Goal: Communication & Community: Answer question/provide support

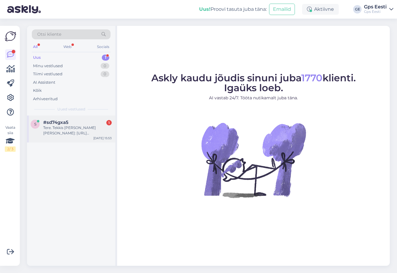
click at [70, 131] on div "Tere. Tekkis [PERSON_NAME] [PERSON_NAME]: [URL][DOMAIN_NAME] Kas ta on võttelde…" at bounding box center [77, 130] width 68 height 11
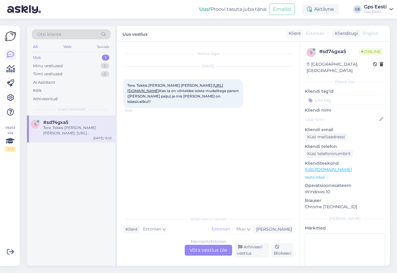
click at [206, 250] on div "Estonian to Estonian Võta vestlus üle" at bounding box center [207, 250] width 47 height 11
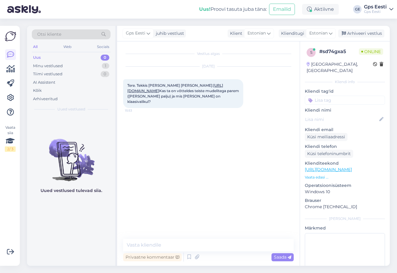
click at [181, 93] on link "[URL][DOMAIN_NAME]" at bounding box center [175, 88] width 96 height 10
click at [198, 244] on textarea at bounding box center [208, 245] width 170 height 13
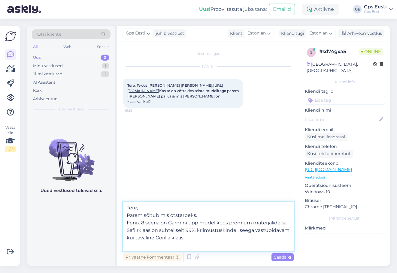
type textarea "Tere, Parem sõltub mis otstarbeks. Fenix 8 seeria on Garmini tipp mudel koos pr…"
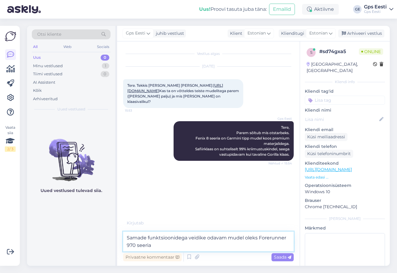
type textarea "Samade funktsioonidega veidike odavam mudel oleks Forerunner 970 seeria."
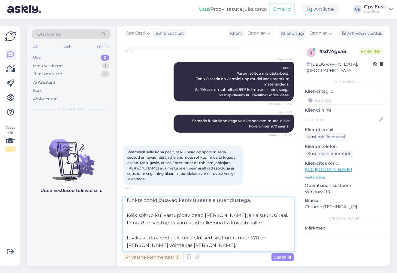
scroll to position [30, 0]
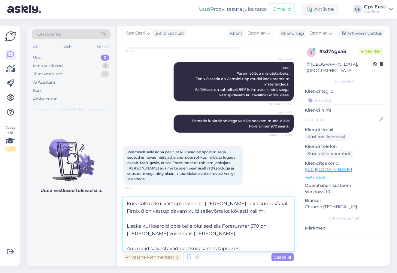
type textarea "Funktsionaalsuselt on ta võrdväärne Forerunner 970 seeriaga. 970 on [PERSON_NAM…"
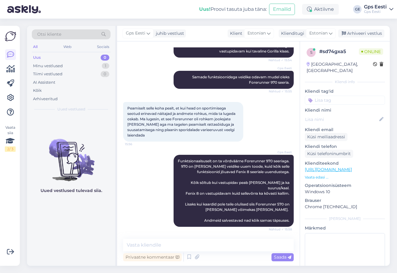
scroll to position [156, 0]
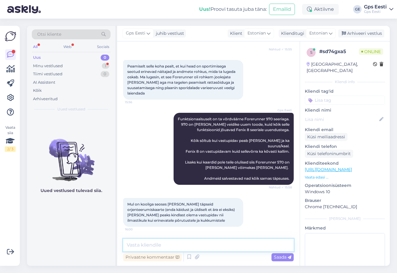
click at [153, 242] on textarea at bounding box center [208, 245] width 170 height 13
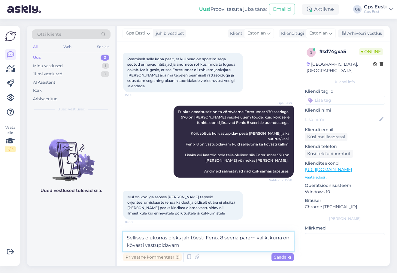
type textarea "Sellises olukorras oleks jah tõesti Fenix 8 seeria parem valik, kuna on kõvasti…"
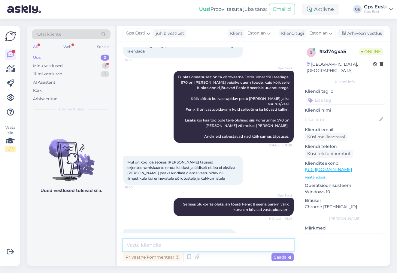
scroll to position [239, 0]
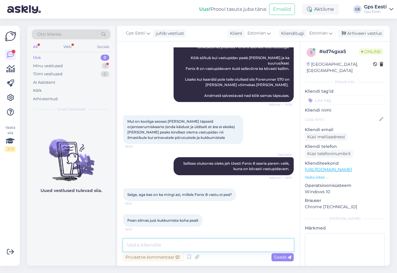
click at [202, 245] on textarea at bounding box center [208, 245] width 170 height 13
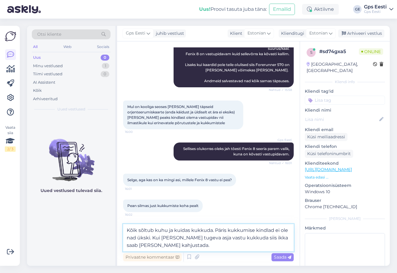
click at [181, 236] on textarea "Kõik sõltub kuhu ja kuidas kukkuda. Päris kukkumise kindlad ei ole nad ükski. K…" at bounding box center [208, 237] width 170 height 27
type textarea "Kõik sõltub kuhu ja kuidas kukkuda. Päris kukkumise kindlad ei ole nad ükski. K…"
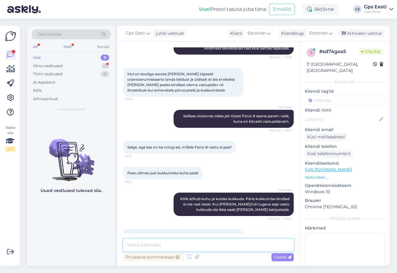
scroll to position [312, 0]
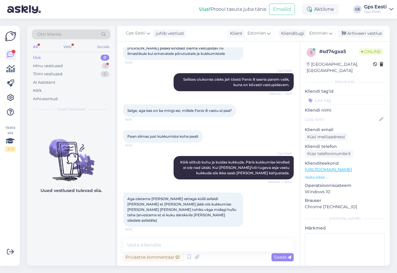
click at [98, 211] on div "Uued vestlused tulevad siia." at bounding box center [71, 190] width 88 height 150
click at [209, 247] on textarea at bounding box center [208, 245] width 170 height 13
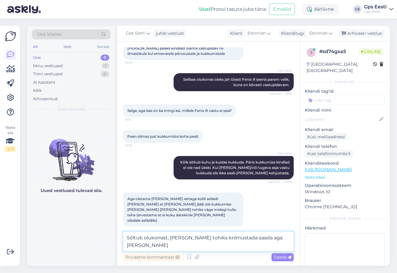
scroll to position [318, 0]
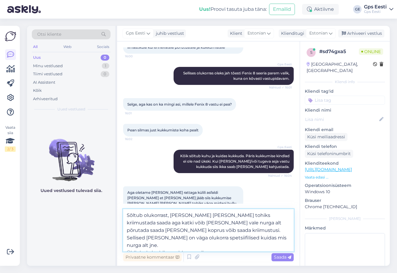
type textarea "Sõltub olukorrast, [PERSON_NAME] [PERSON_NAME] tohiks kriimustada saada aga kat…"
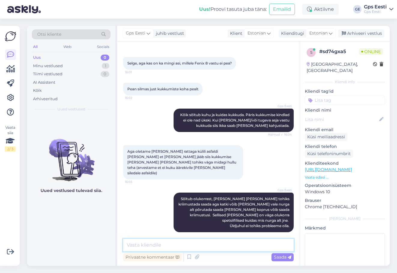
scroll to position [391, 0]
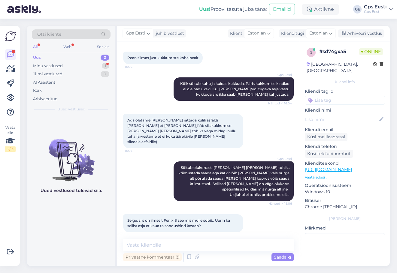
click at [352, 167] on link "[URL][DOMAIN_NAME]" at bounding box center [327, 169] width 47 height 5
click at [173, 241] on textarea at bounding box center [208, 245] width 170 height 13
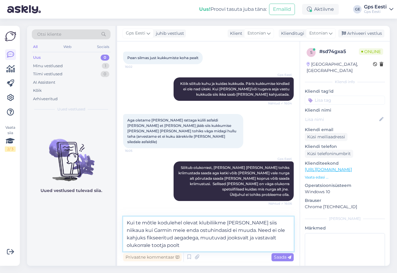
type textarea "Kui te mõtle kodulehel olevat klubiliikme [PERSON_NAME] siis niikaua kui Garmin…"
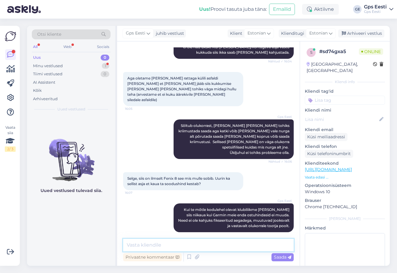
scroll to position [458, 0]
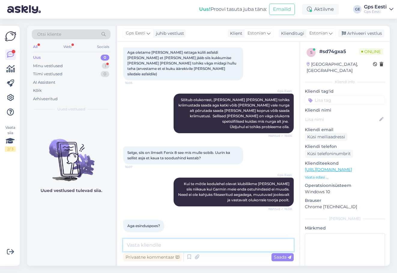
click at [152, 247] on textarea at bounding box center [208, 245] width 170 height 13
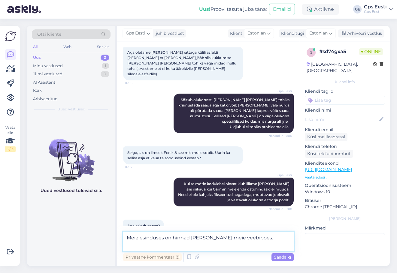
scroll to position [465, 0]
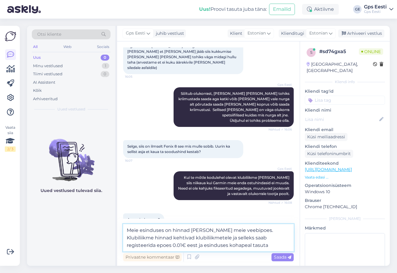
type textarea "Meie esinduses on hinnad [PERSON_NAME] meie veebipoes. Klubiliikme hinnad kehti…"
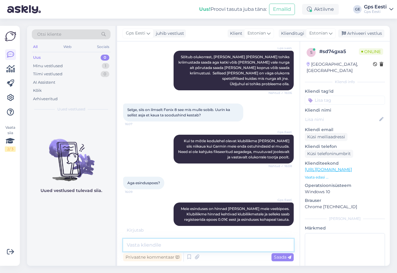
scroll to position [521, 0]
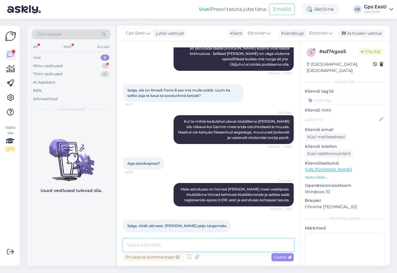
click at [156, 247] on textarea at bounding box center [208, 245] width 170 height 13
type textarea "Kaunist päeva jätku teile!"
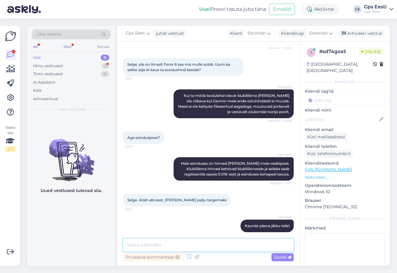
scroll to position [572, 0]
